Goal: Find specific page/section: Find specific page/section

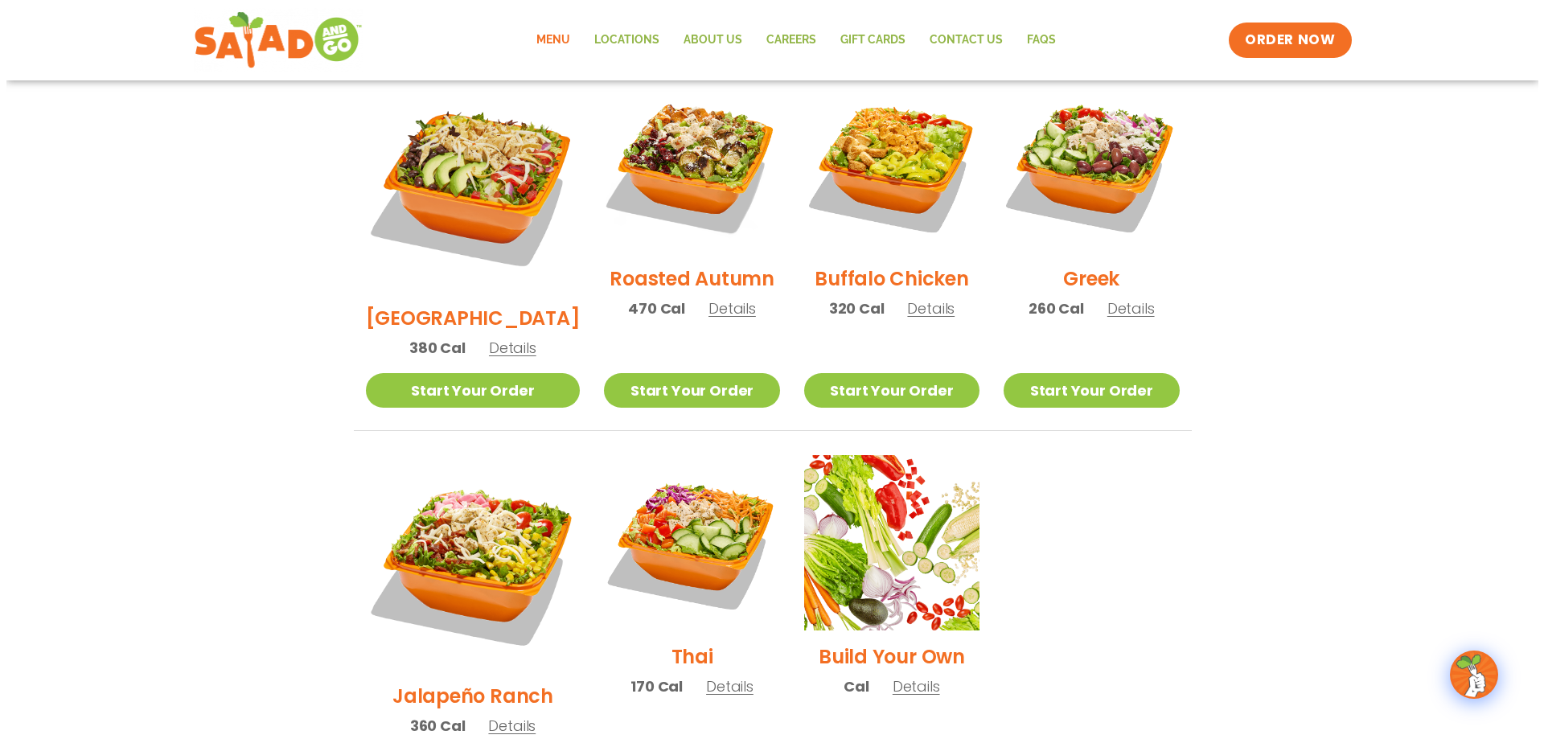
scroll to position [884, 0]
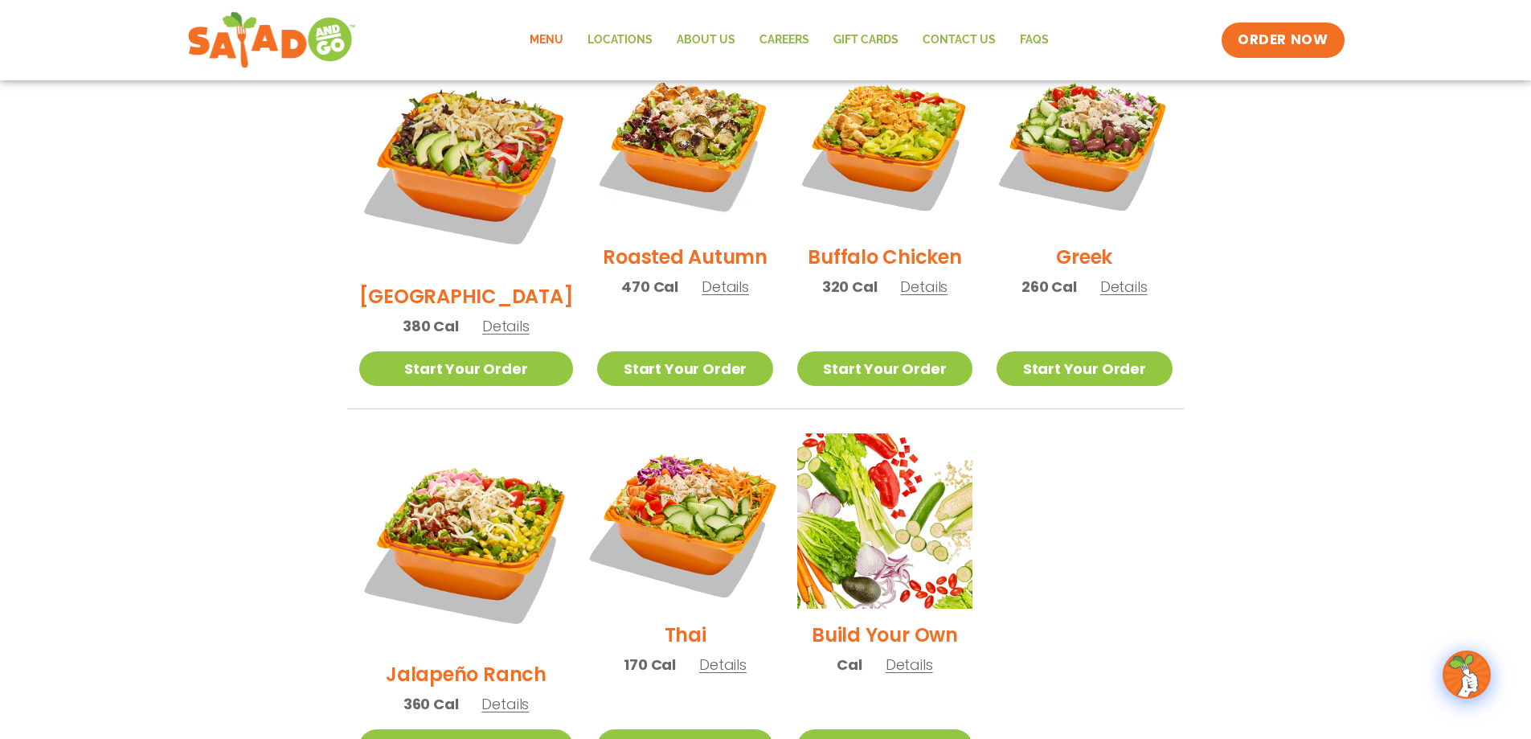
click at [643, 446] on img at bounding box center [685, 521] width 206 height 206
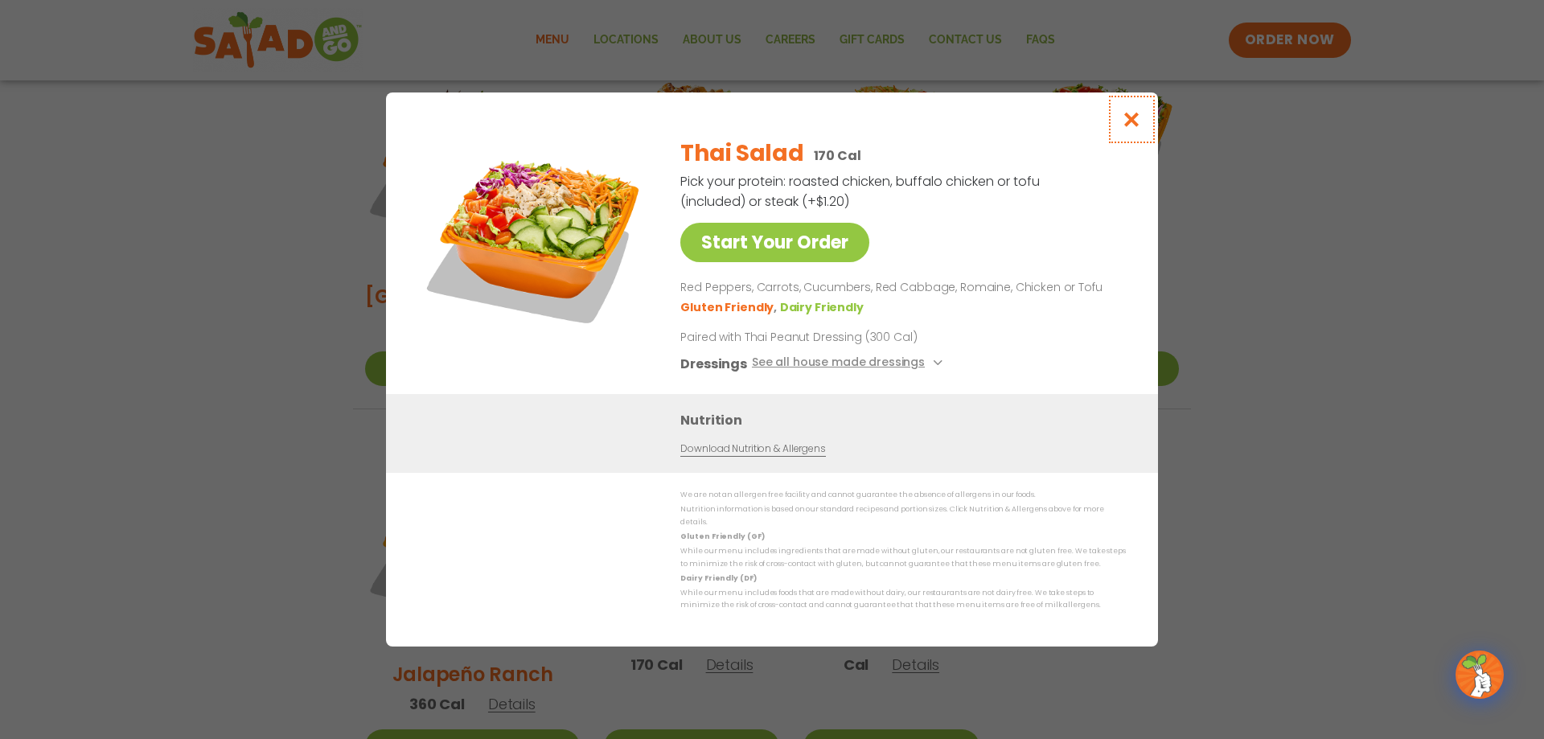
click at [1144, 127] on button "Close modal" at bounding box center [1131, 119] width 52 height 54
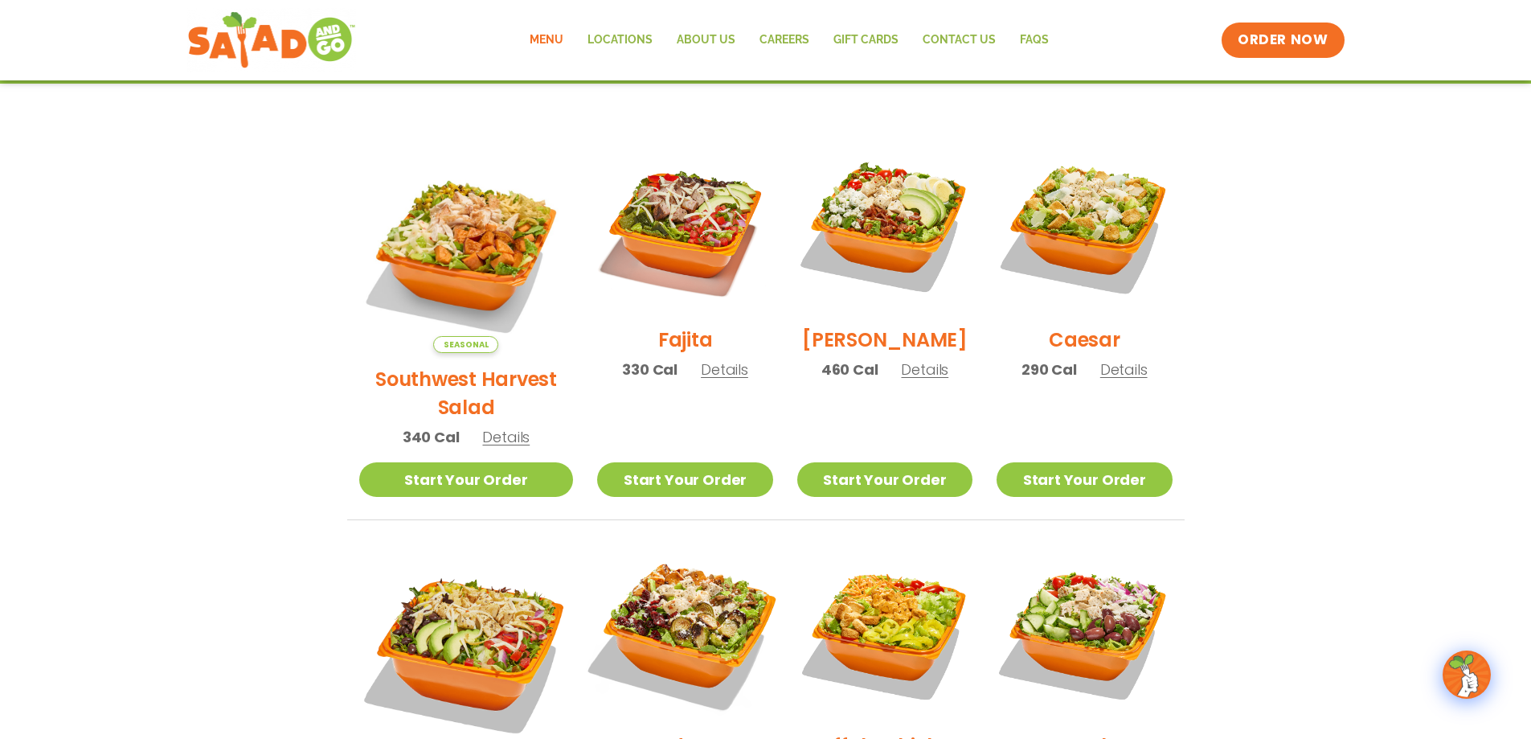
scroll to position [363, 0]
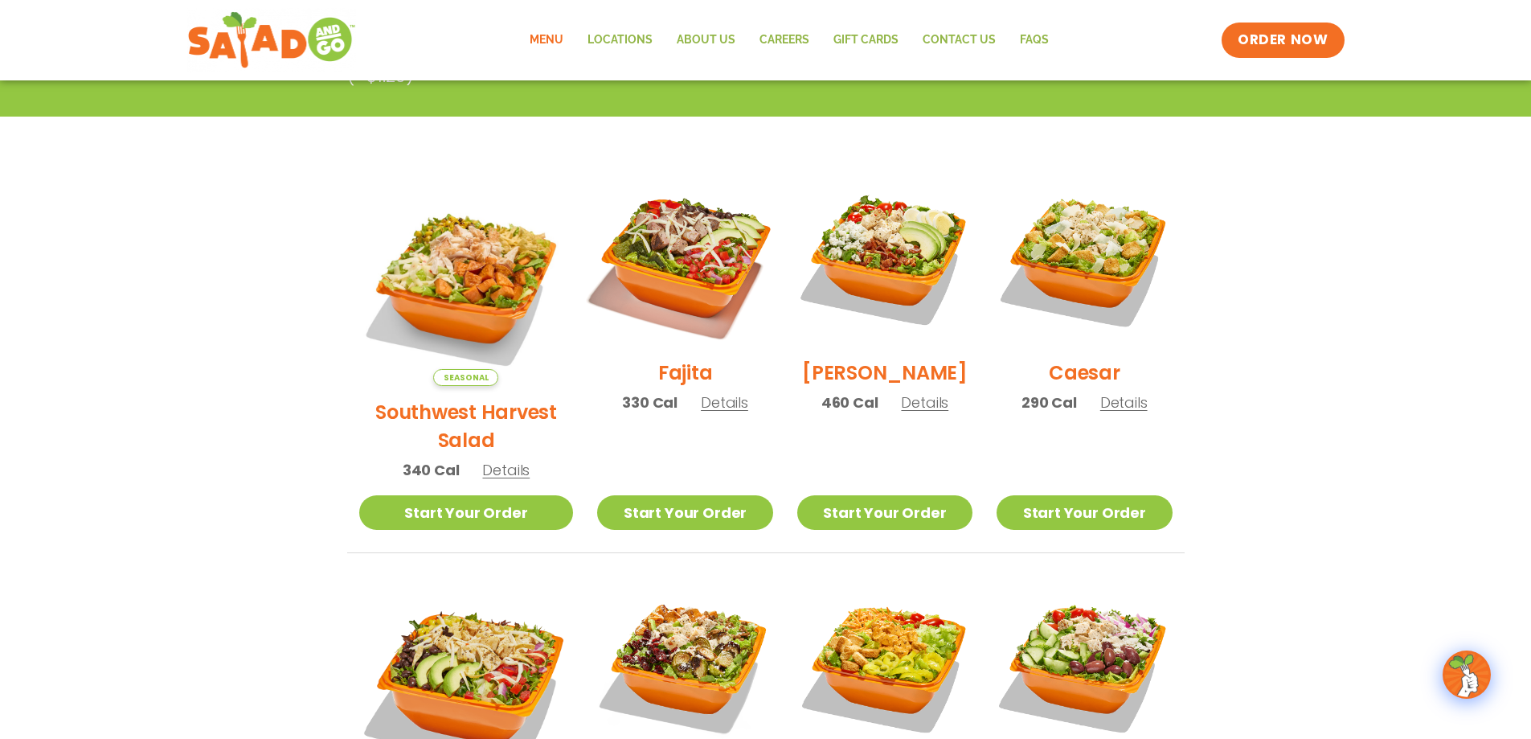
click at [687, 263] on img at bounding box center [685, 259] width 206 height 206
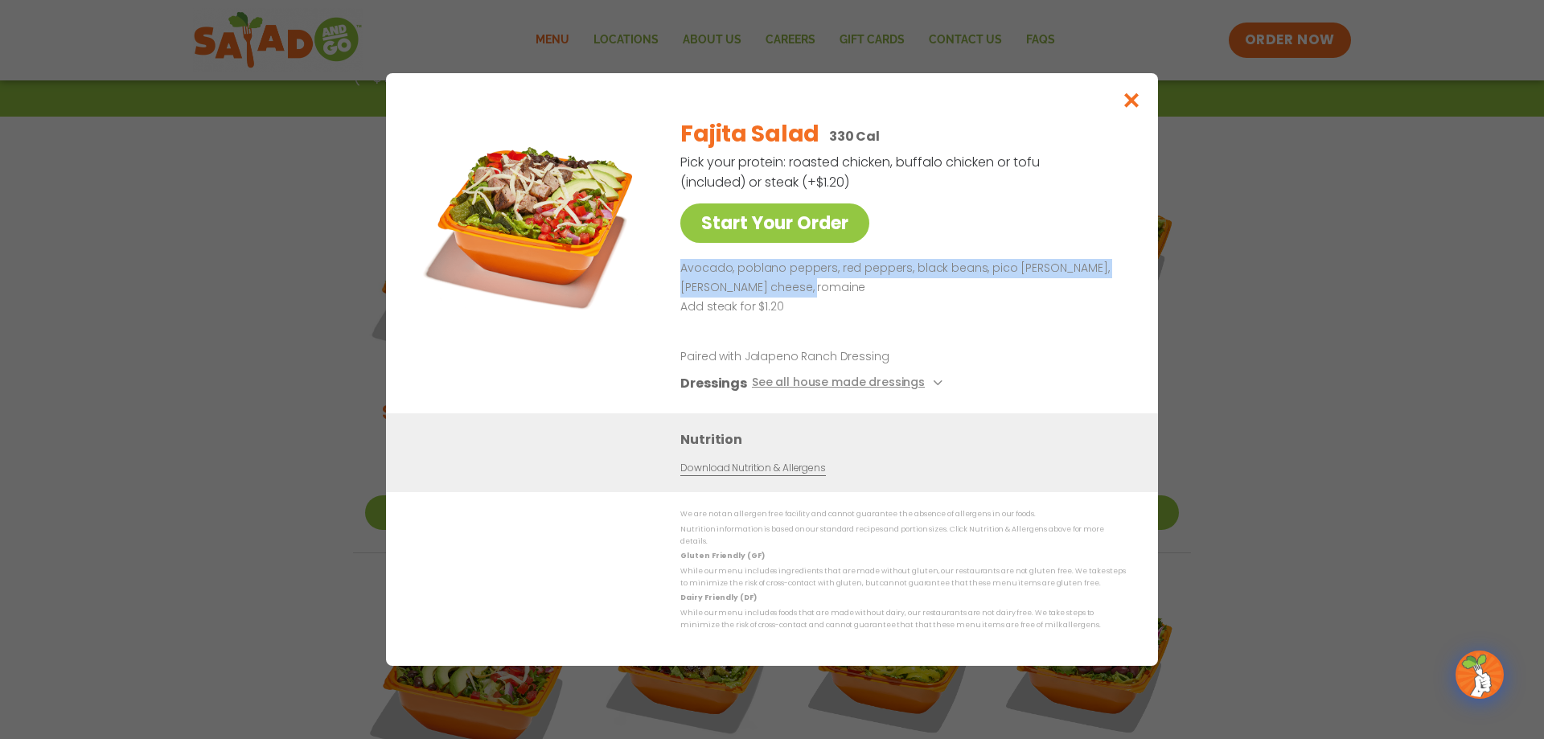
drag, startPoint x: 683, startPoint y: 275, endPoint x: 878, endPoint y: 300, distance: 196.1
click at [878, 297] on p "Avocado, poblano peppers, red peppers, black beans, pico [PERSON_NAME], [PERSON…" at bounding box center [899, 278] width 439 height 39
click at [1130, 105] on icon "Close modal" at bounding box center [1131, 100] width 20 height 17
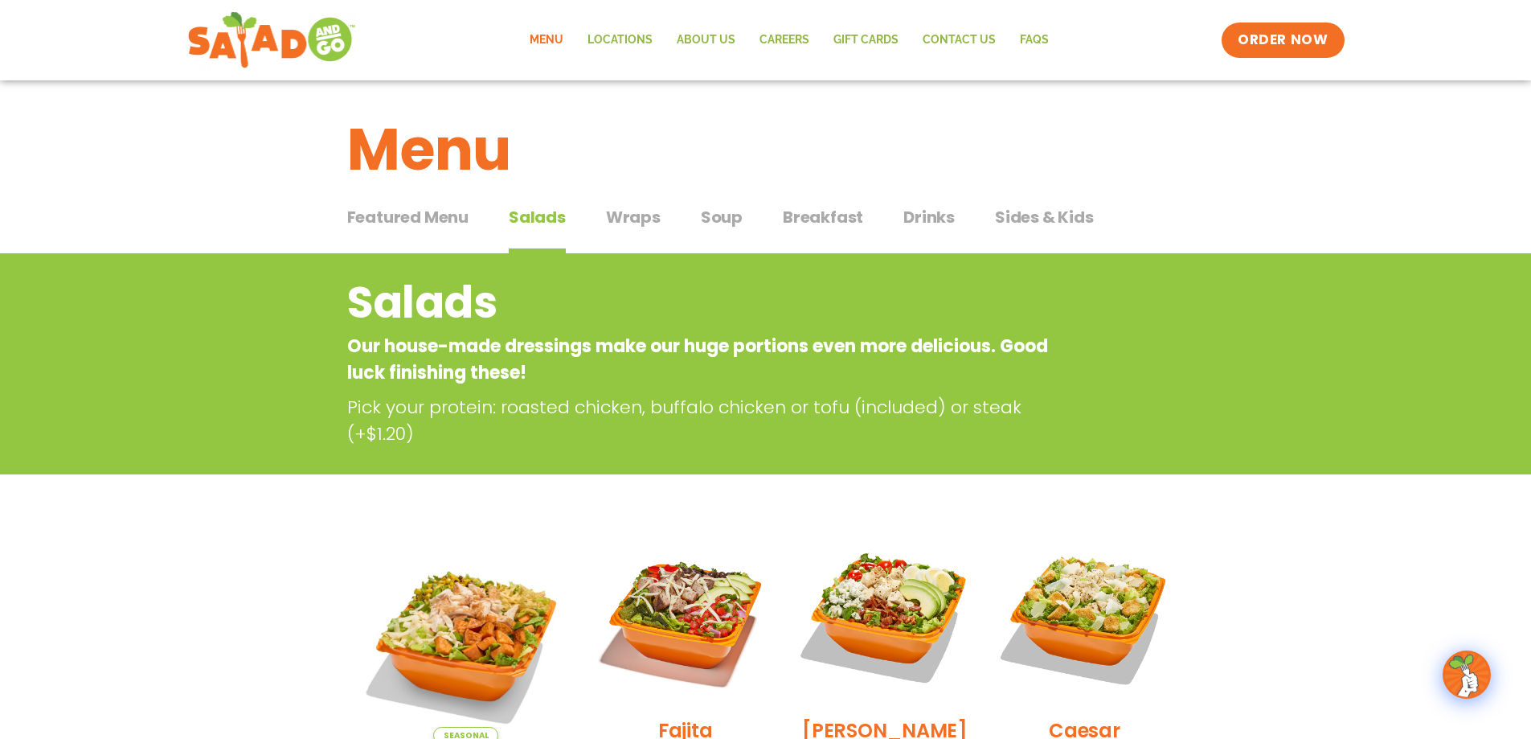
scroll to position [0, 0]
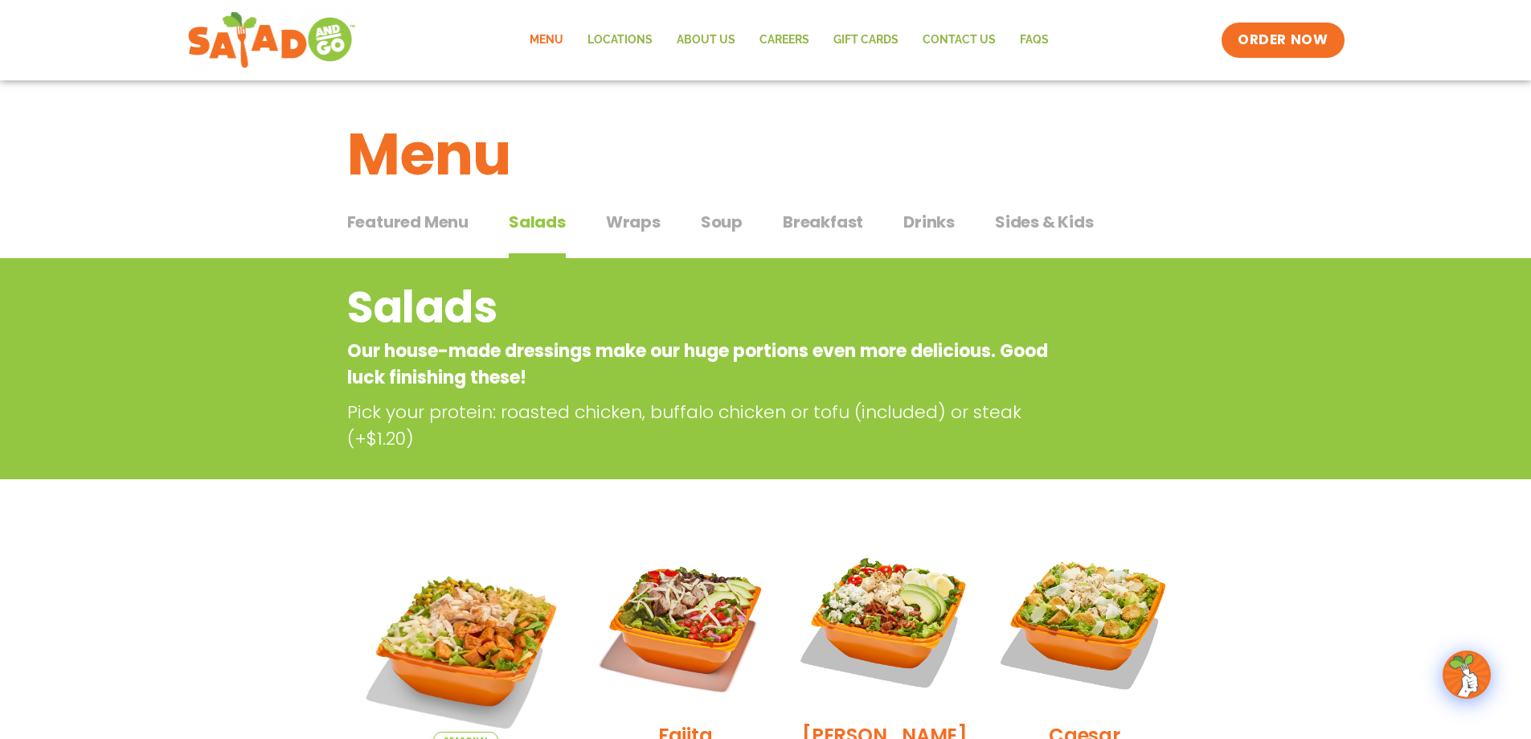
click at [604, 226] on div "Featured Menu Featured Menu Salads Salads Wraps Wraps Soup Soup Breakfast Break…" at bounding box center [766, 231] width 838 height 55
click at [645, 225] on span "Wraps" at bounding box center [633, 222] width 55 height 24
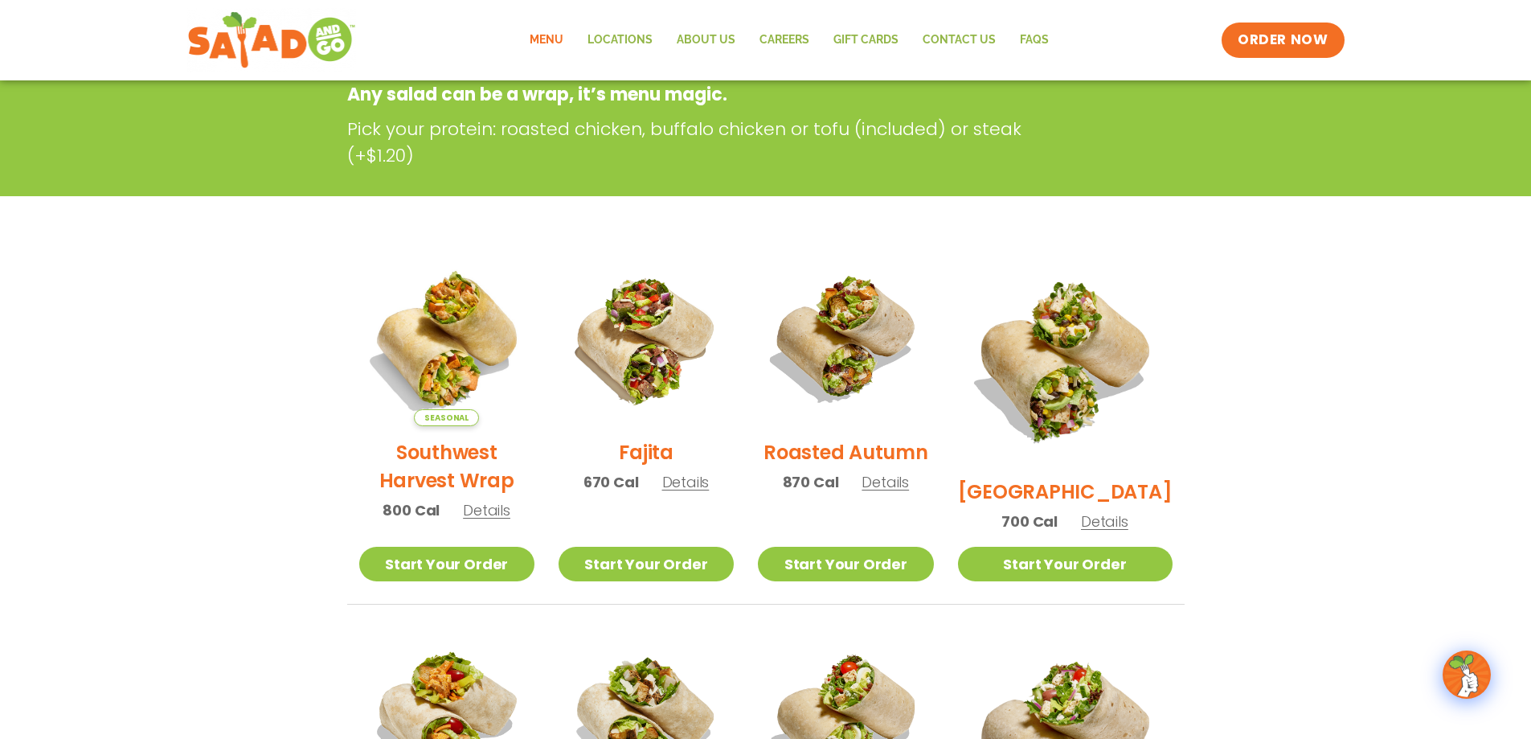
scroll to position [80, 0]
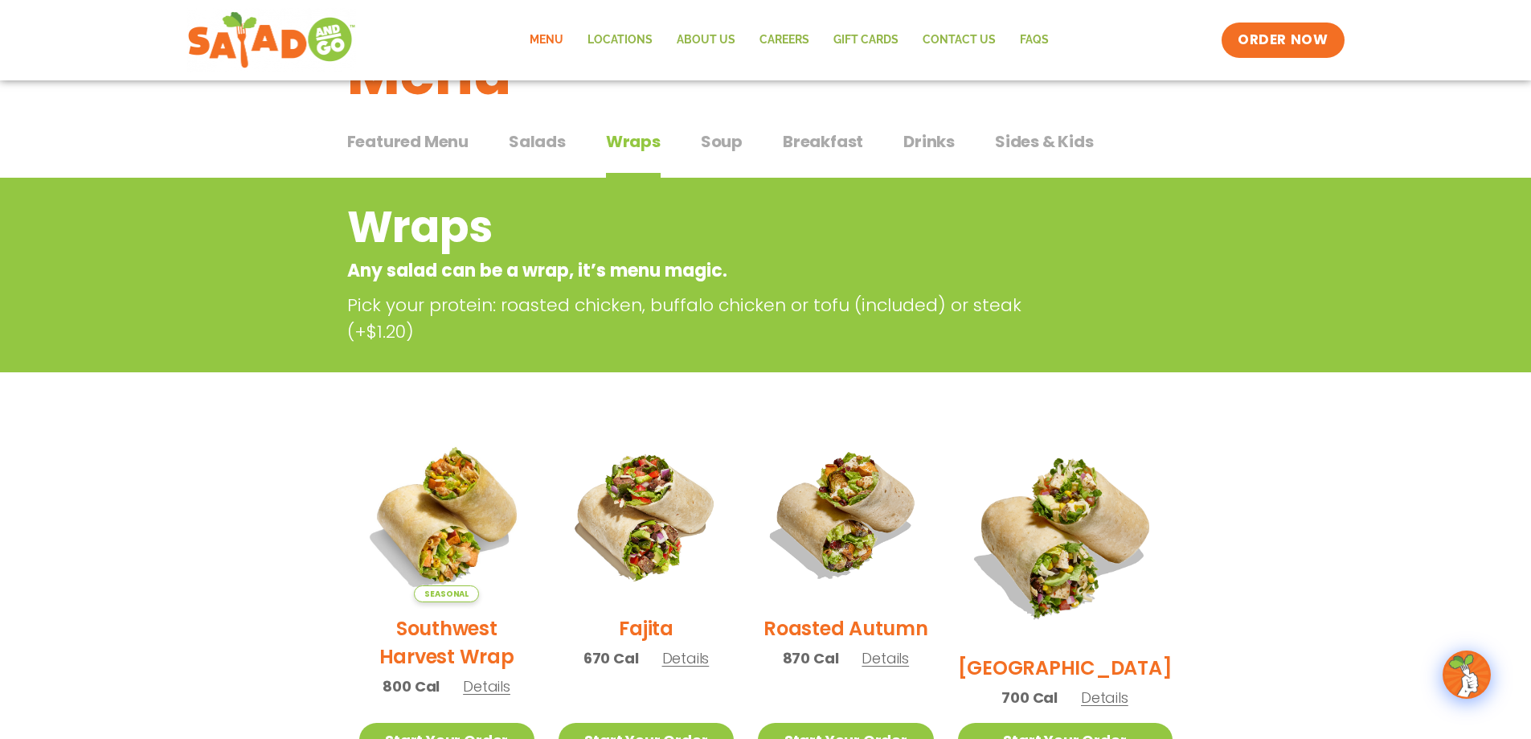
click at [550, 131] on span "Salads" at bounding box center [537, 141] width 57 height 24
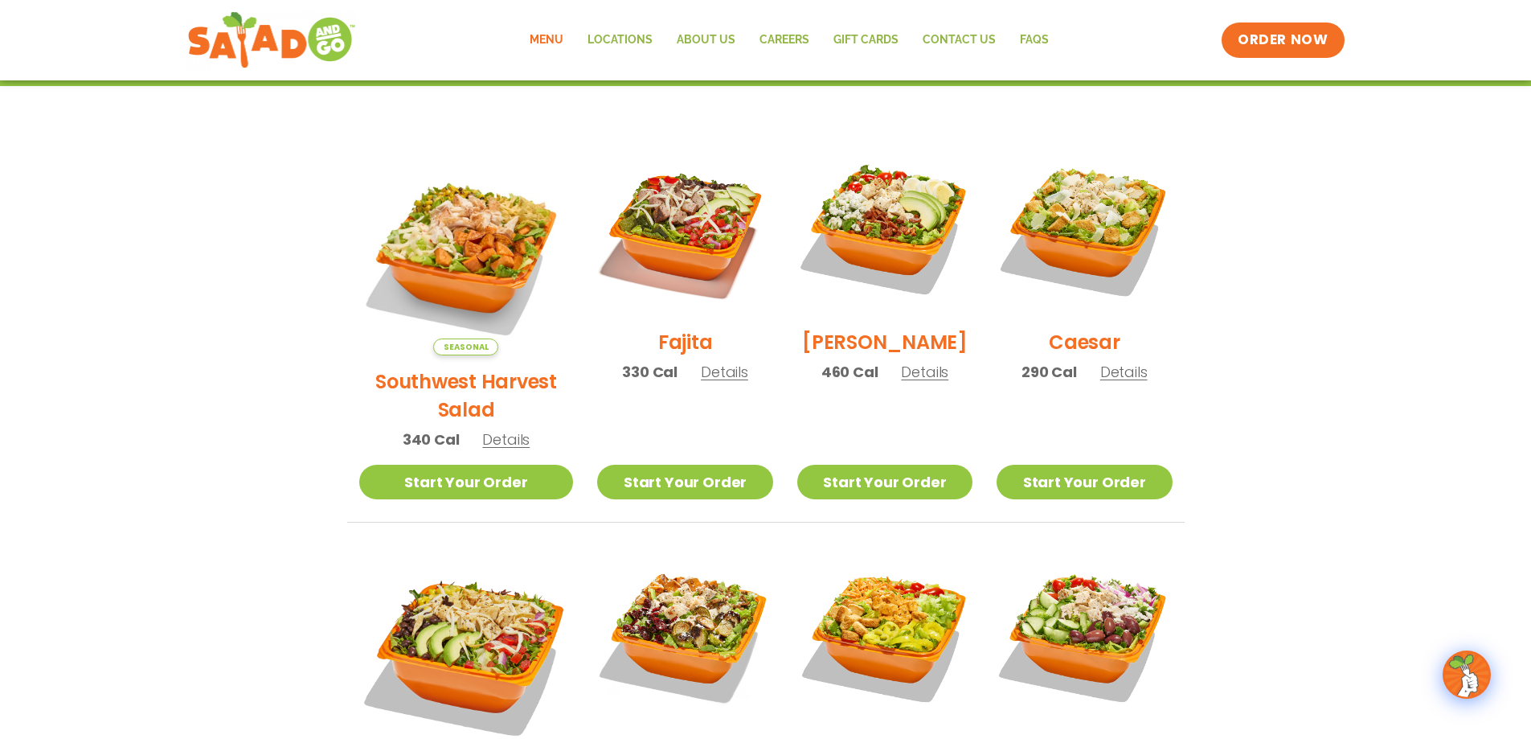
scroll to position [402, 0]
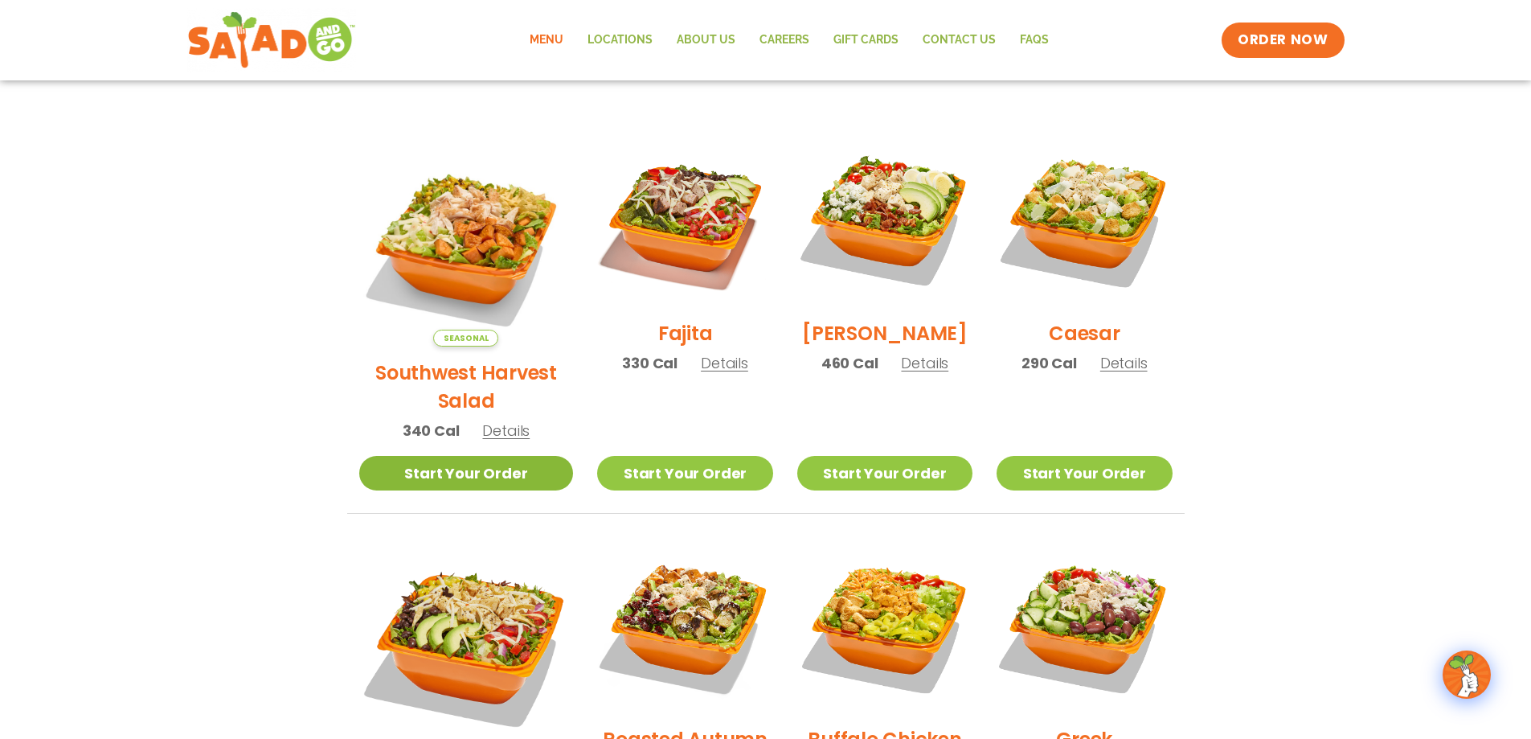
click at [482, 456] on link "Start Your Order" at bounding box center [466, 473] width 215 height 35
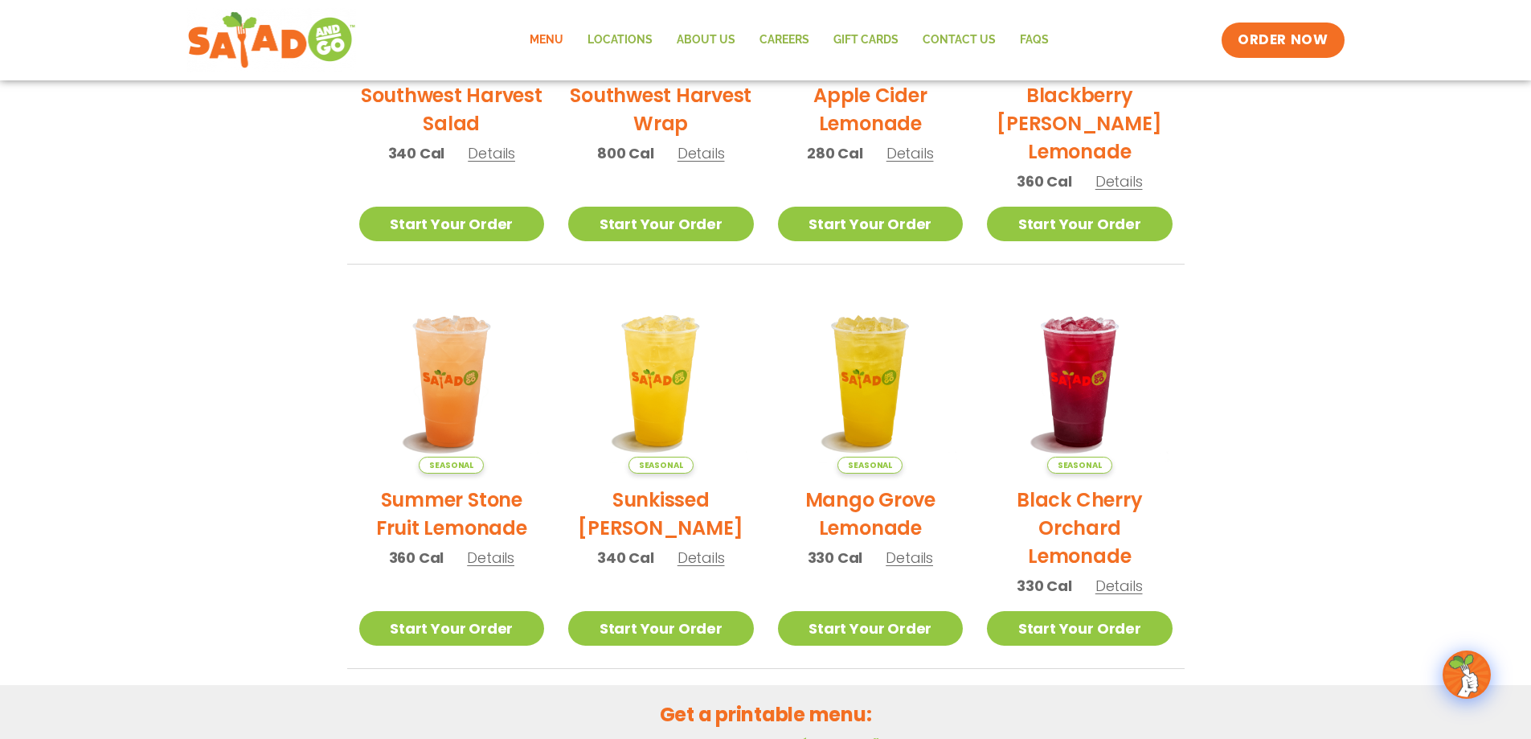
scroll to position [402, 0]
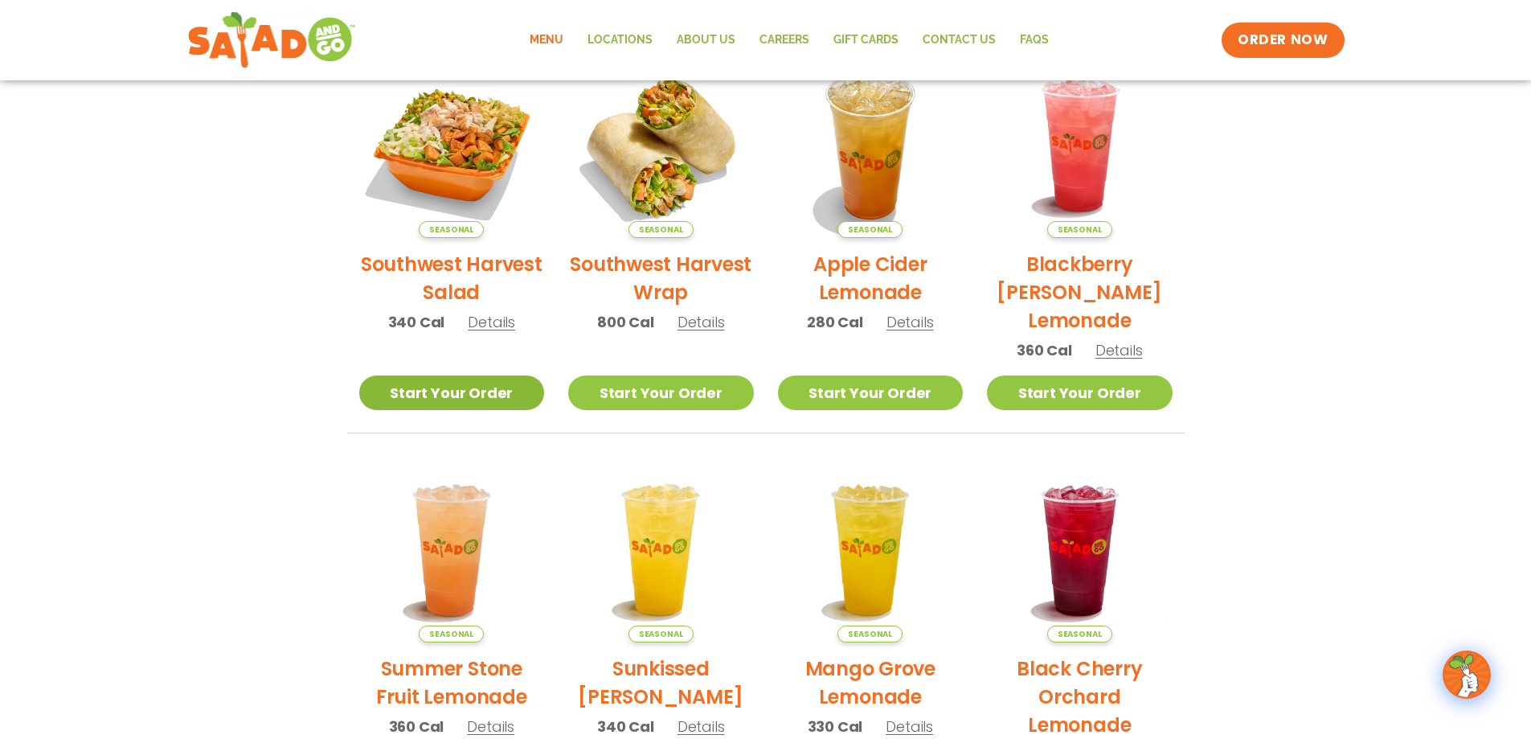
click at [459, 403] on link "Start Your Order" at bounding box center [452, 392] width 186 height 35
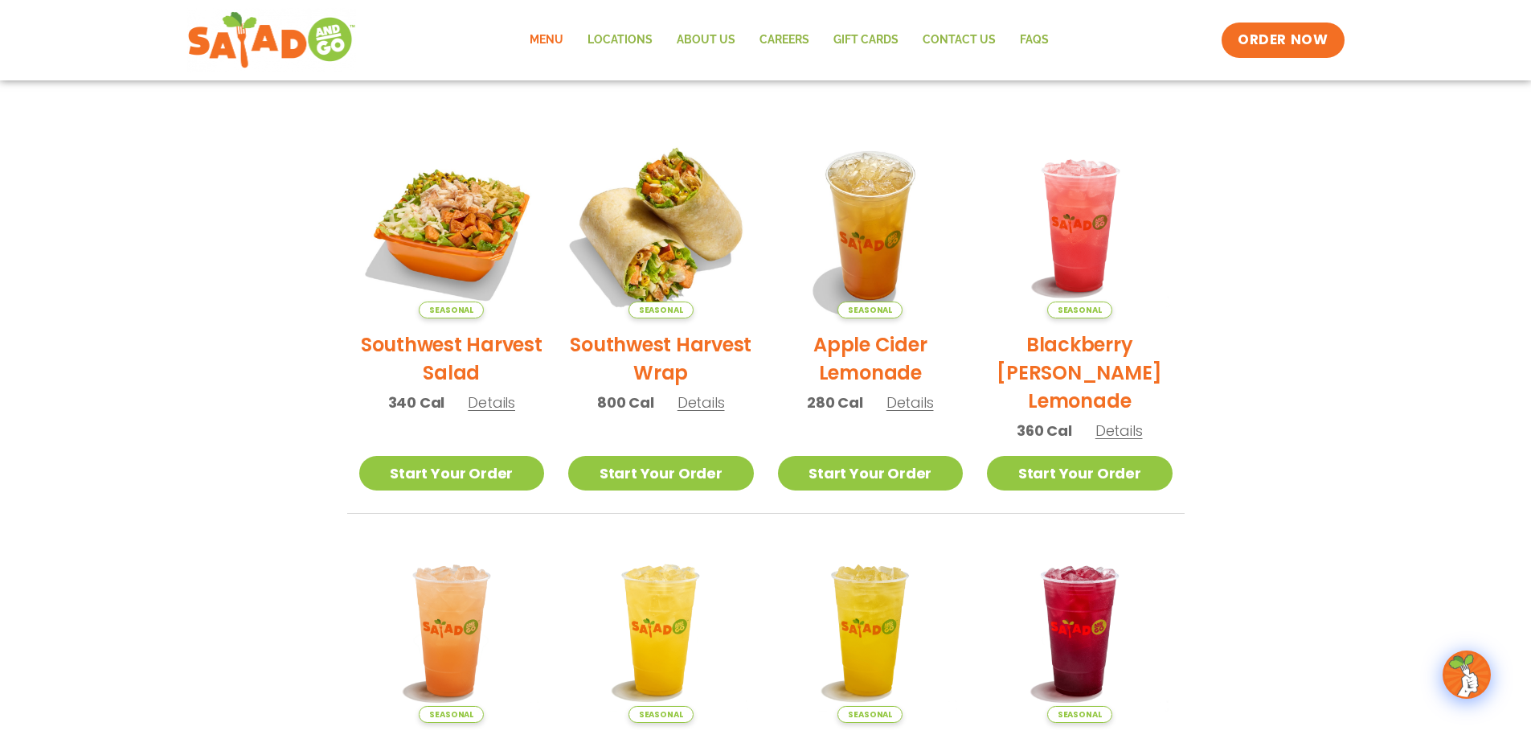
scroll to position [161, 0]
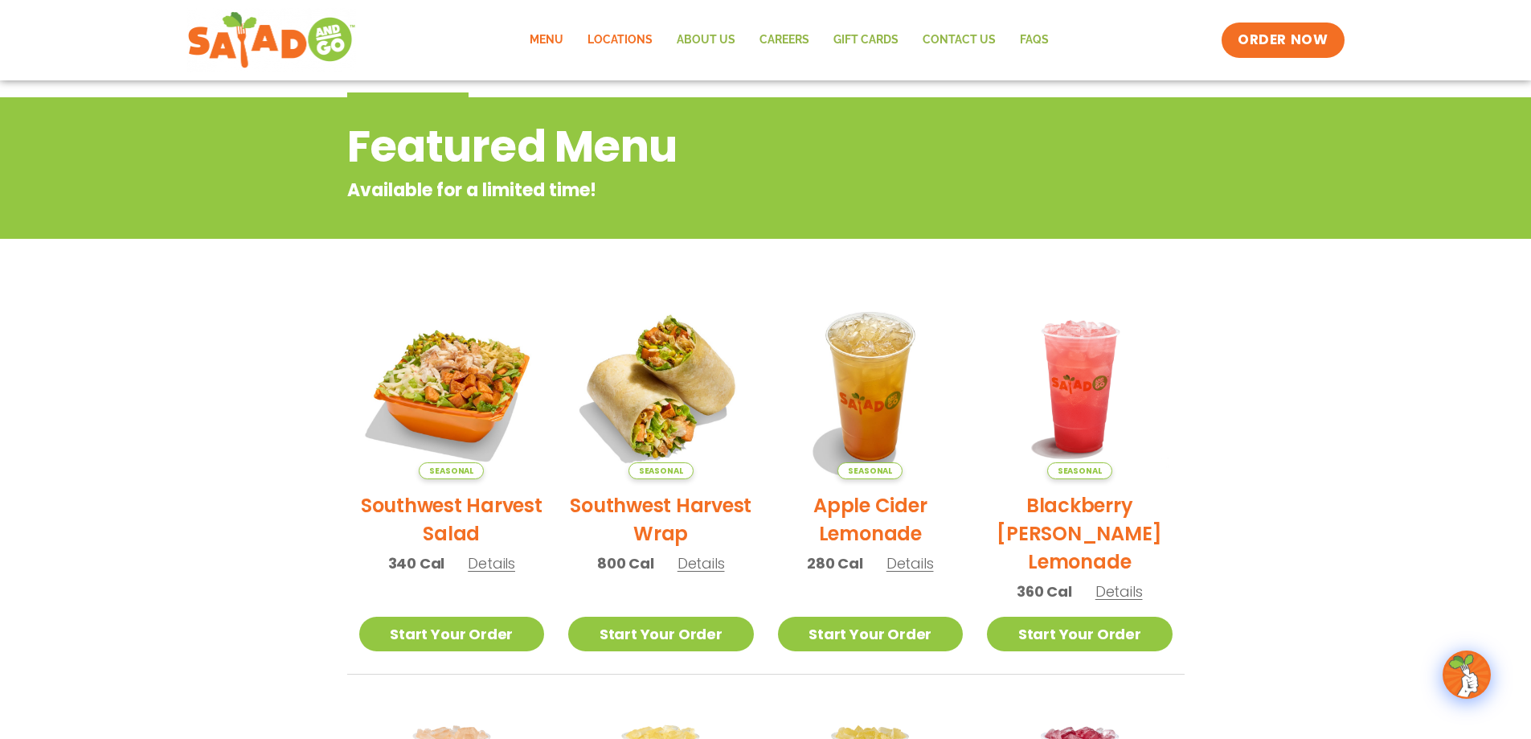
click at [629, 34] on link "Locations" at bounding box center [620, 40] width 89 height 37
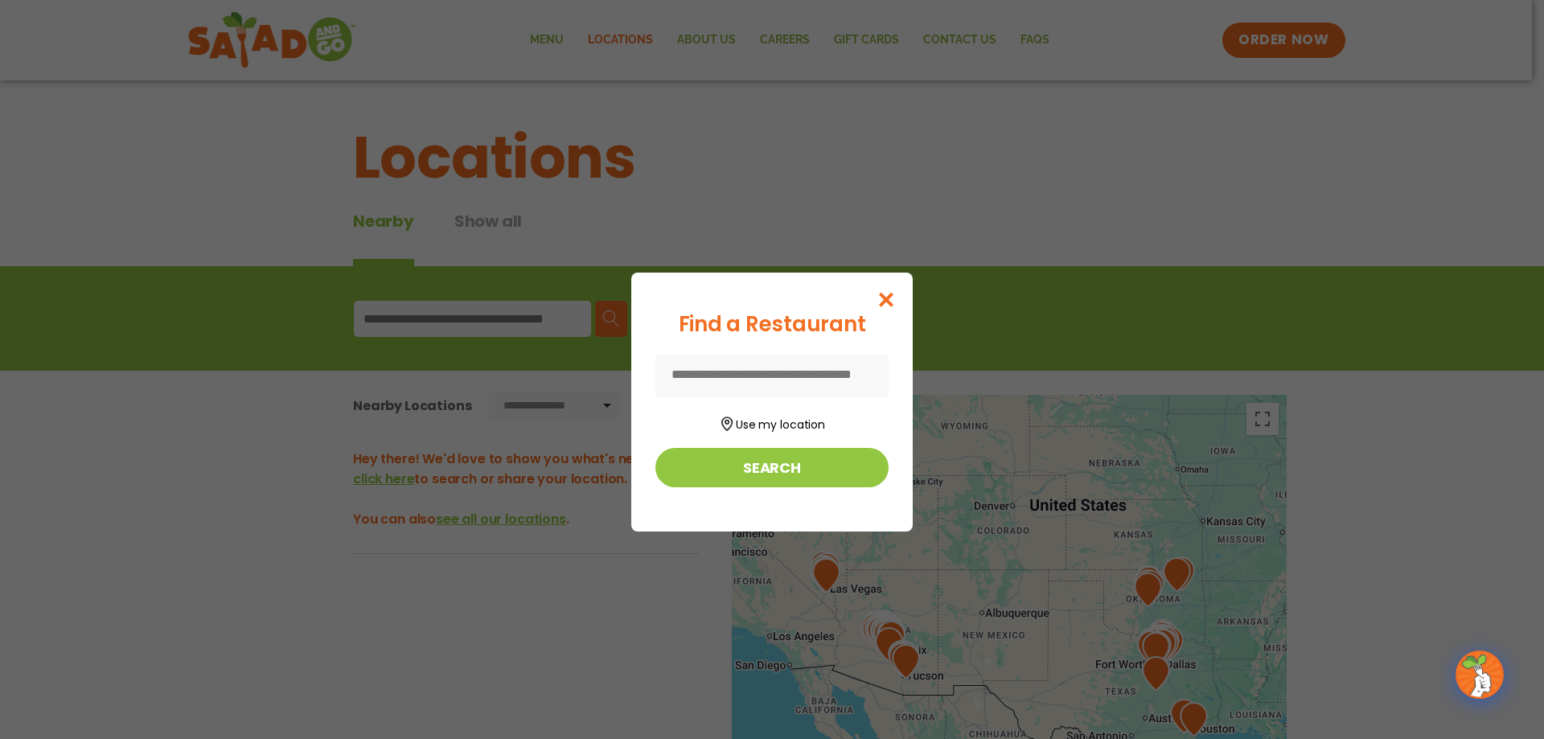
click at [796, 387] on input at bounding box center [771, 376] width 233 height 43
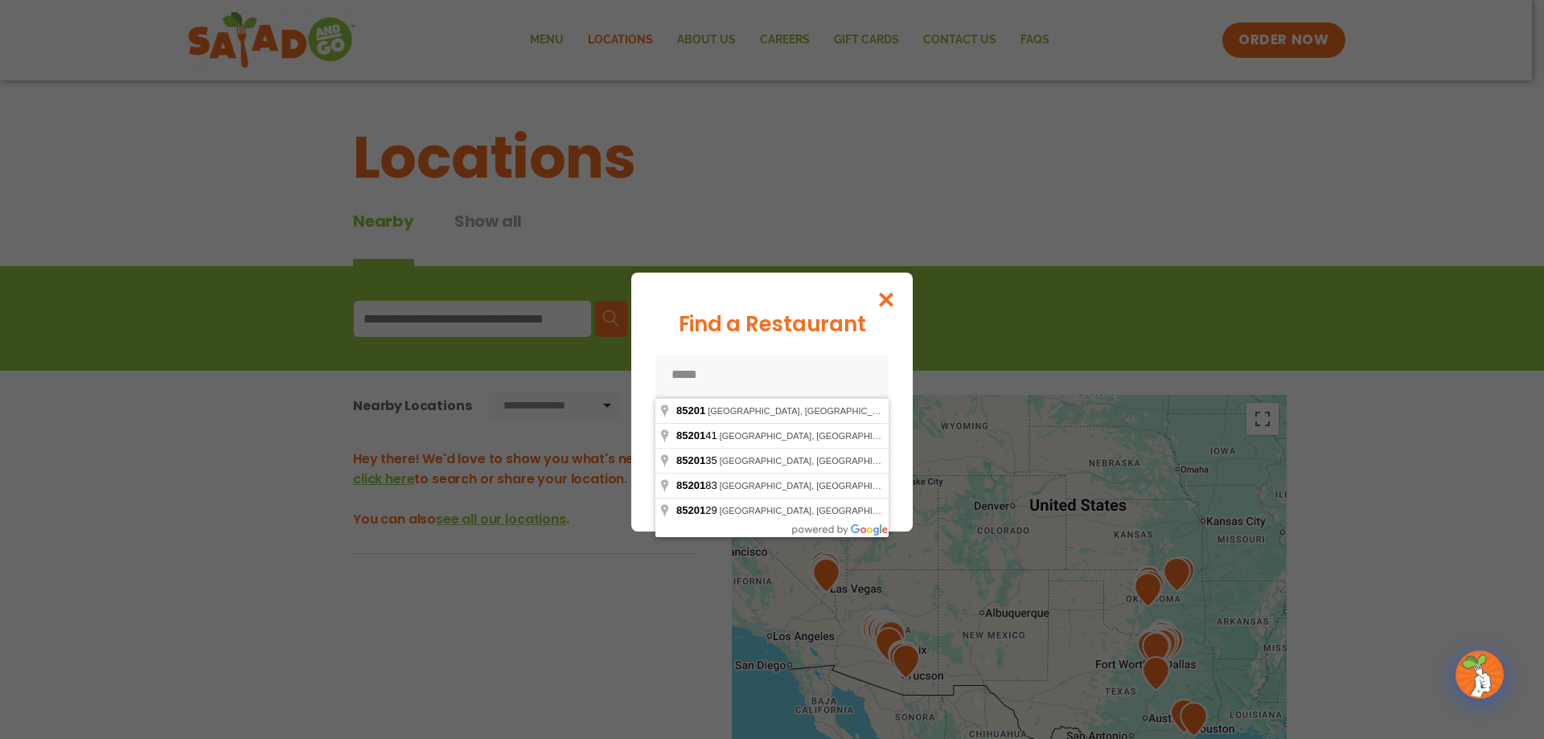
type input "******"
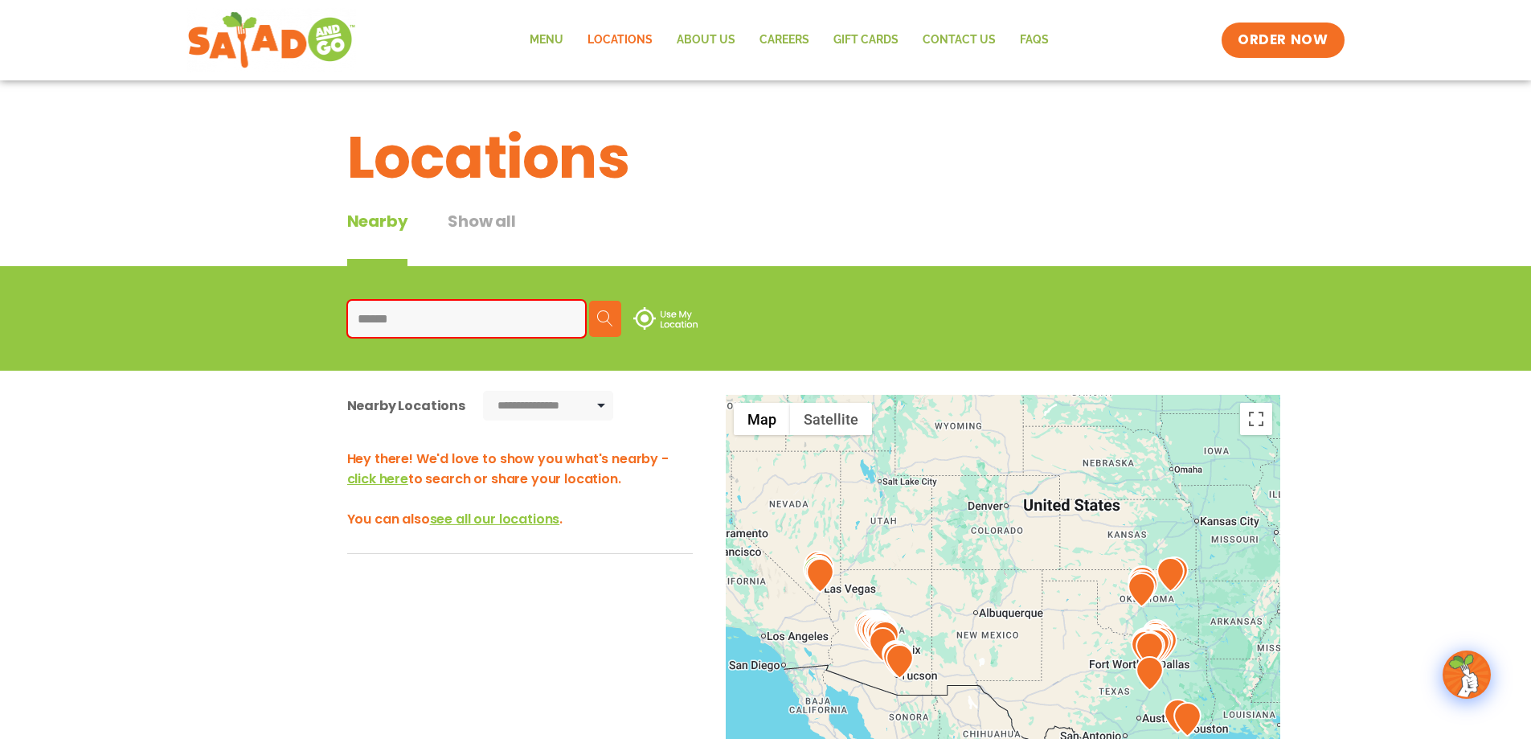
click at [526, 316] on input "******" at bounding box center [466, 319] width 237 height 36
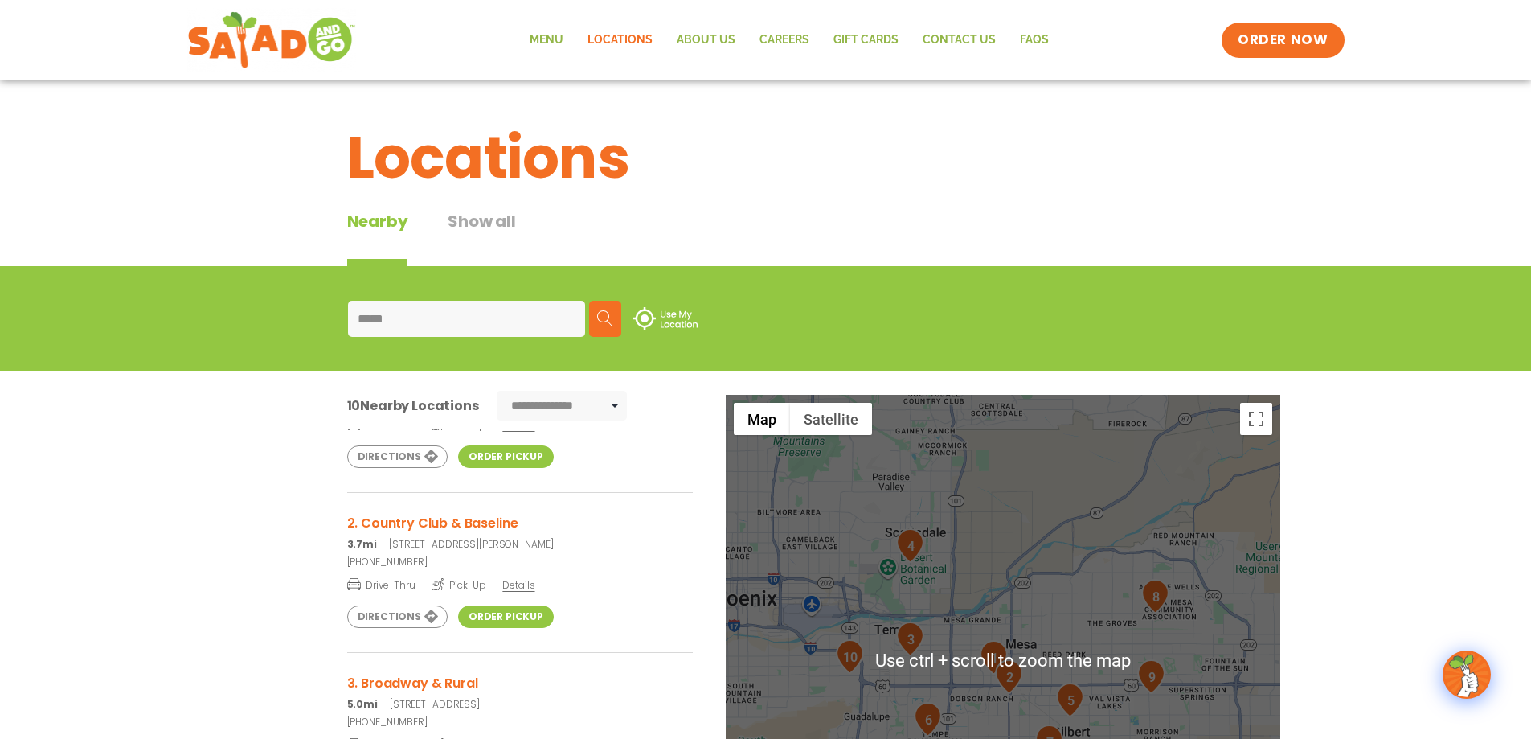
scroll to position [161, 0]
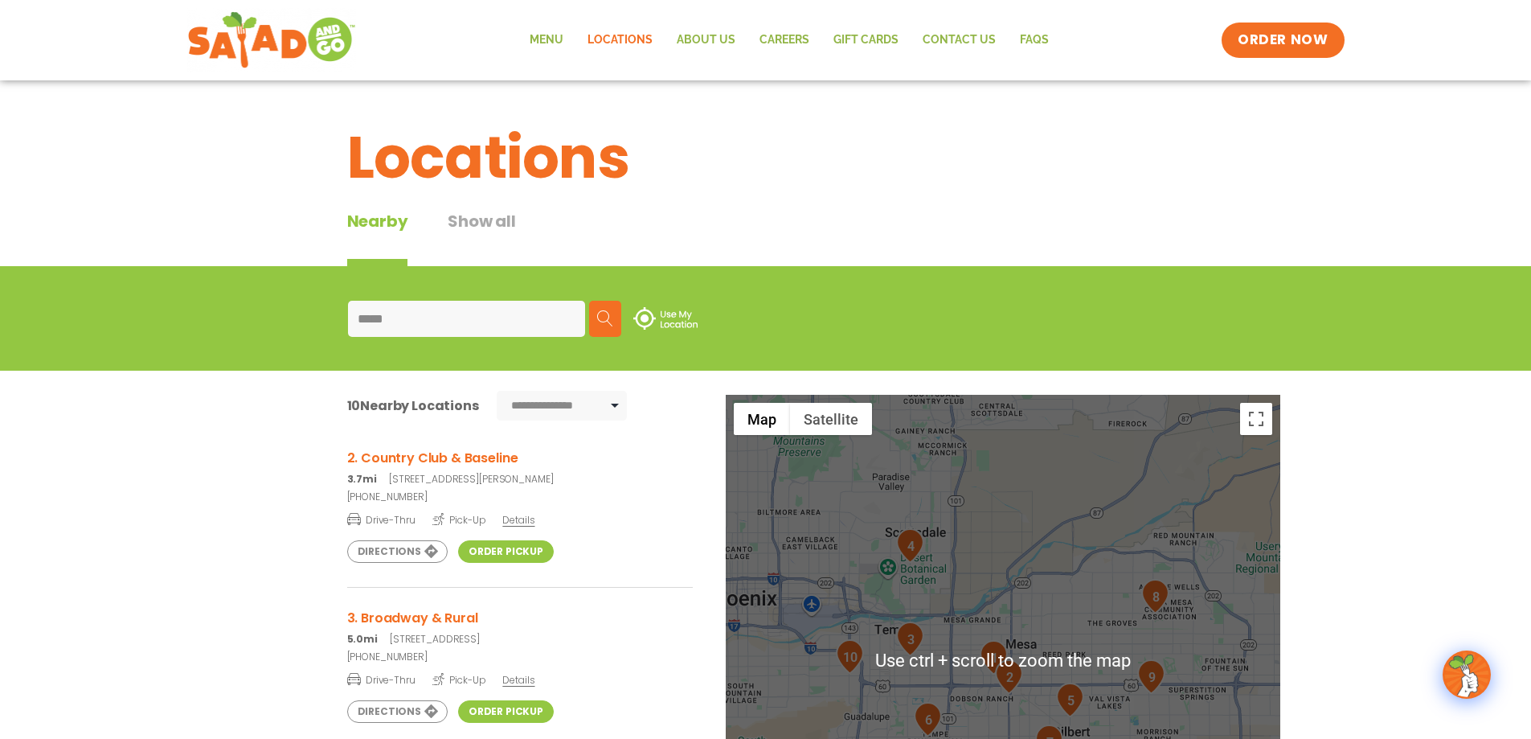
type input "*****"
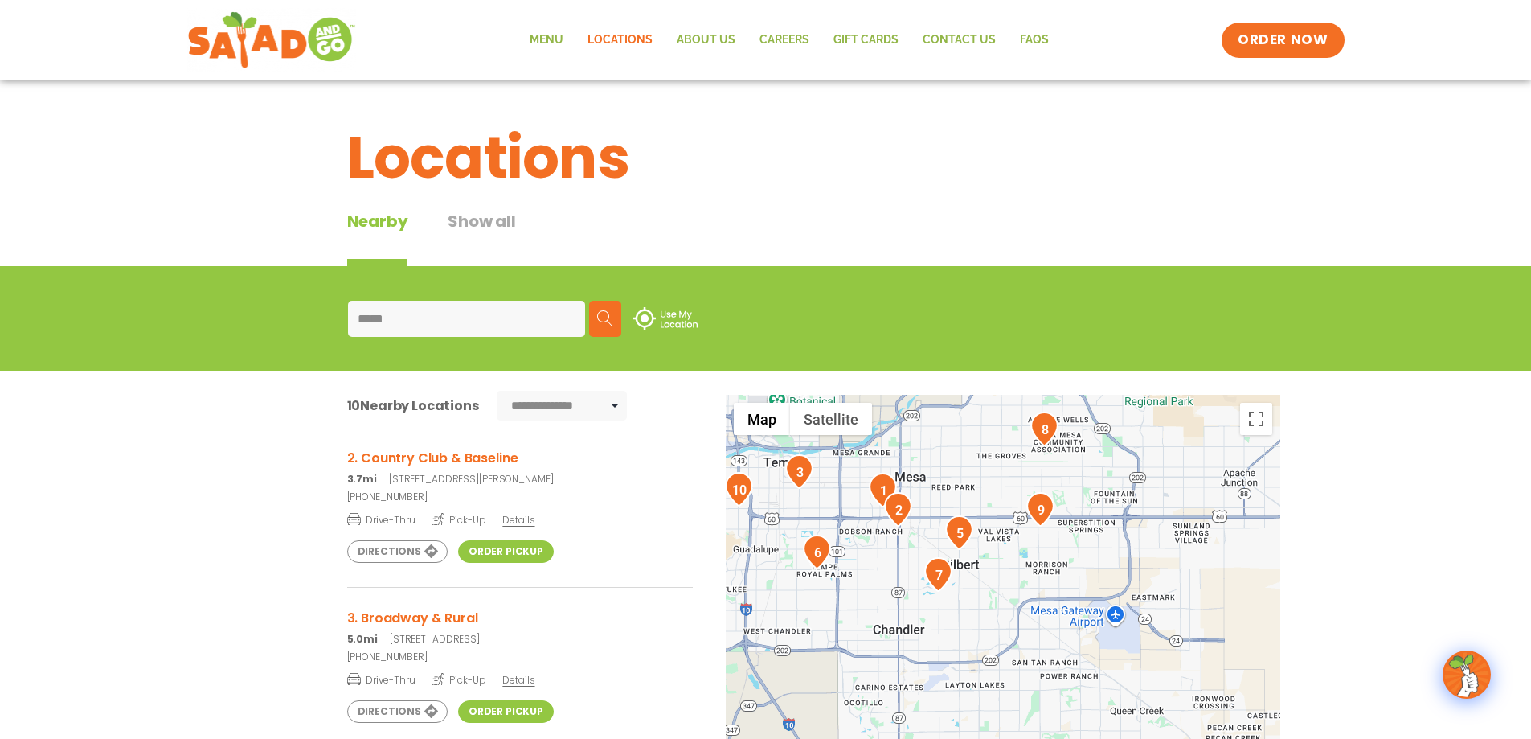
drag, startPoint x: 1053, startPoint y: 637, endPoint x: 942, endPoint y: 469, distance: 200.7
click at [942, 469] on div at bounding box center [1003, 661] width 555 height 532
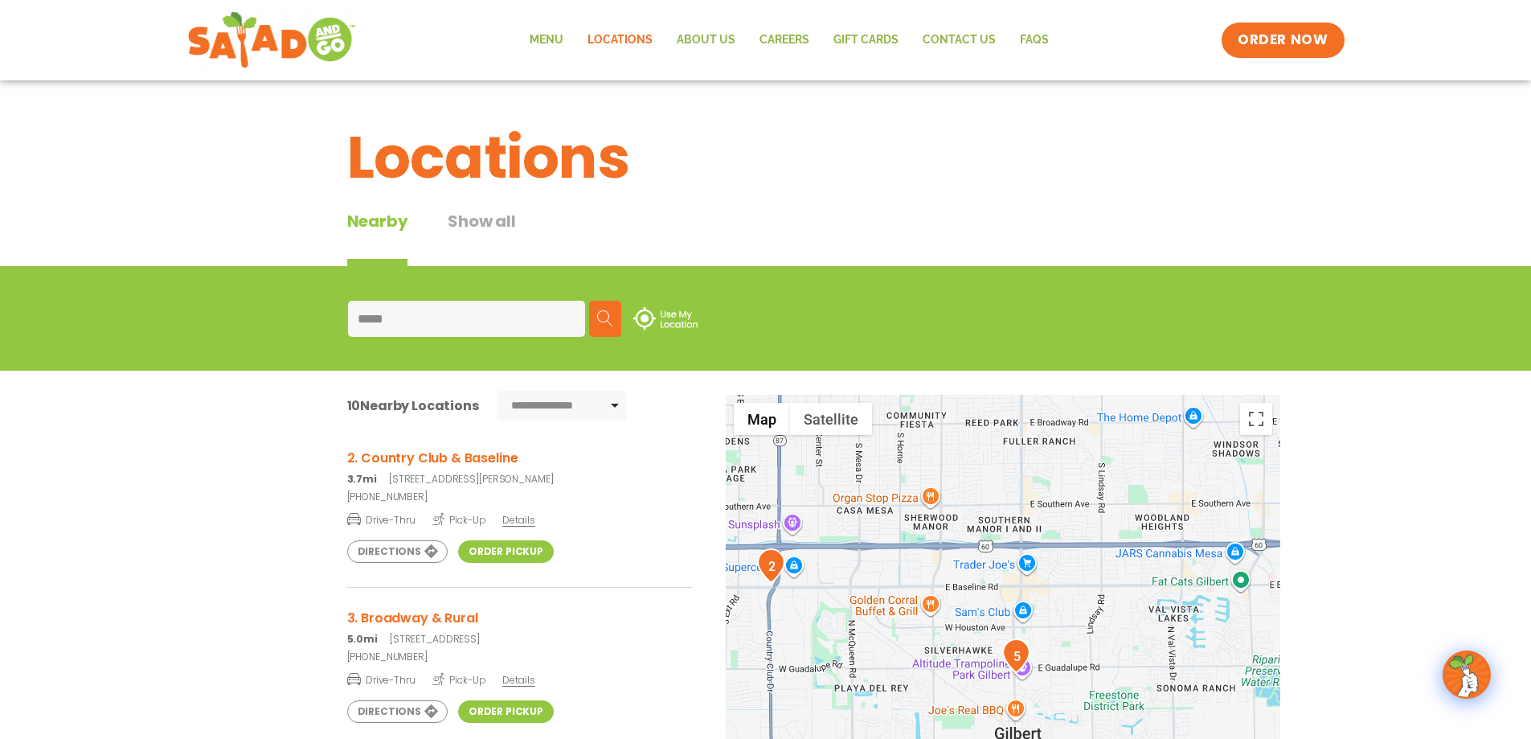
drag, startPoint x: 966, startPoint y: 527, endPoint x: 1020, endPoint y: 556, distance: 61.1
click at [1019, 556] on div at bounding box center [1003, 661] width 555 height 532
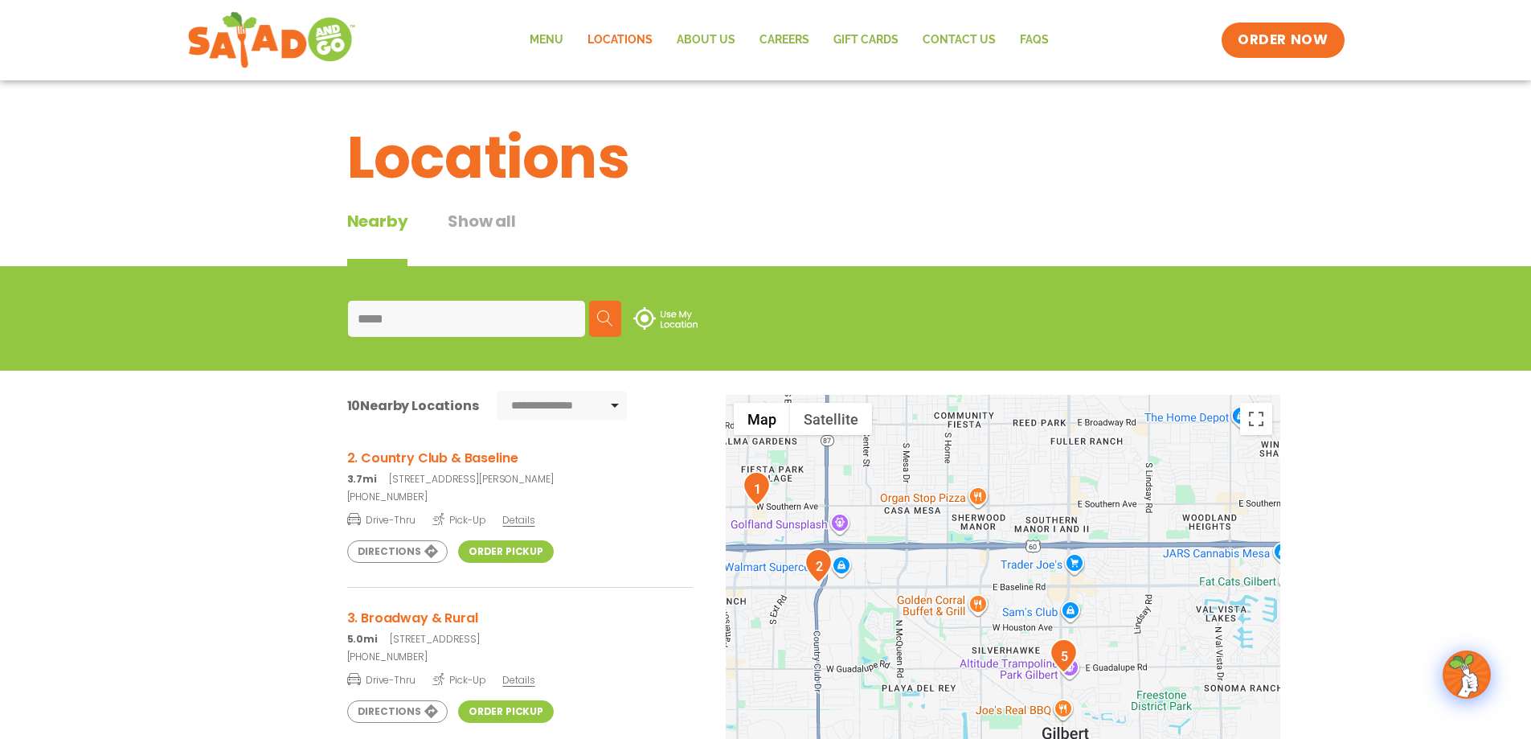
drag, startPoint x: 1016, startPoint y: 545, endPoint x: 1062, endPoint y: 545, distance: 45.8
click at [1062, 545] on div at bounding box center [1003, 661] width 555 height 532
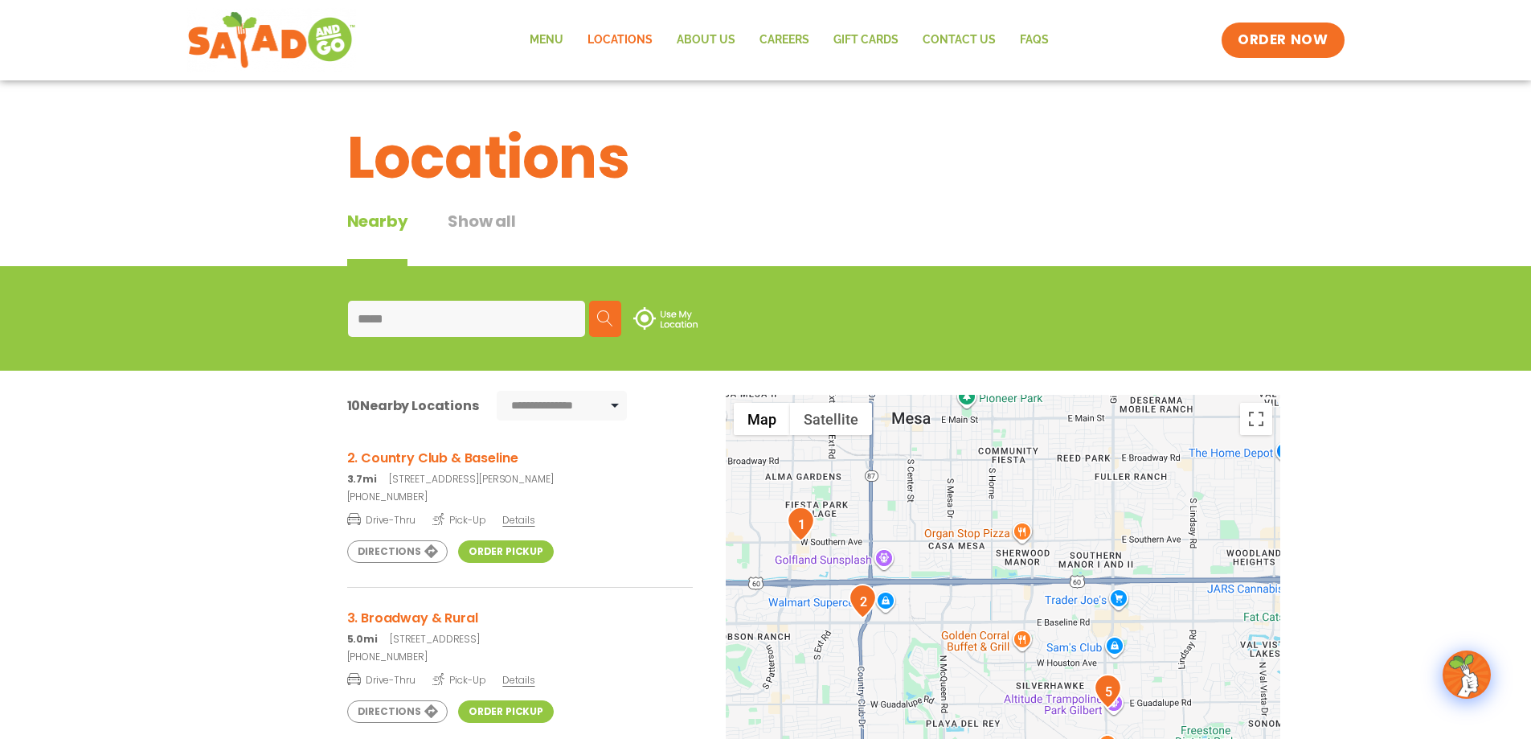
drag, startPoint x: 986, startPoint y: 585, endPoint x: 888, endPoint y: 582, distance: 97.3
click at [1007, 604] on div at bounding box center [1003, 661] width 555 height 532
click at [804, 526] on img "1" at bounding box center [801, 523] width 28 height 35
click at [479, 551] on link "Order Pickup" at bounding box center [506, 552] width 96 height 23
